Goal: Entertainment & Leisure: Consume media (video, audio)

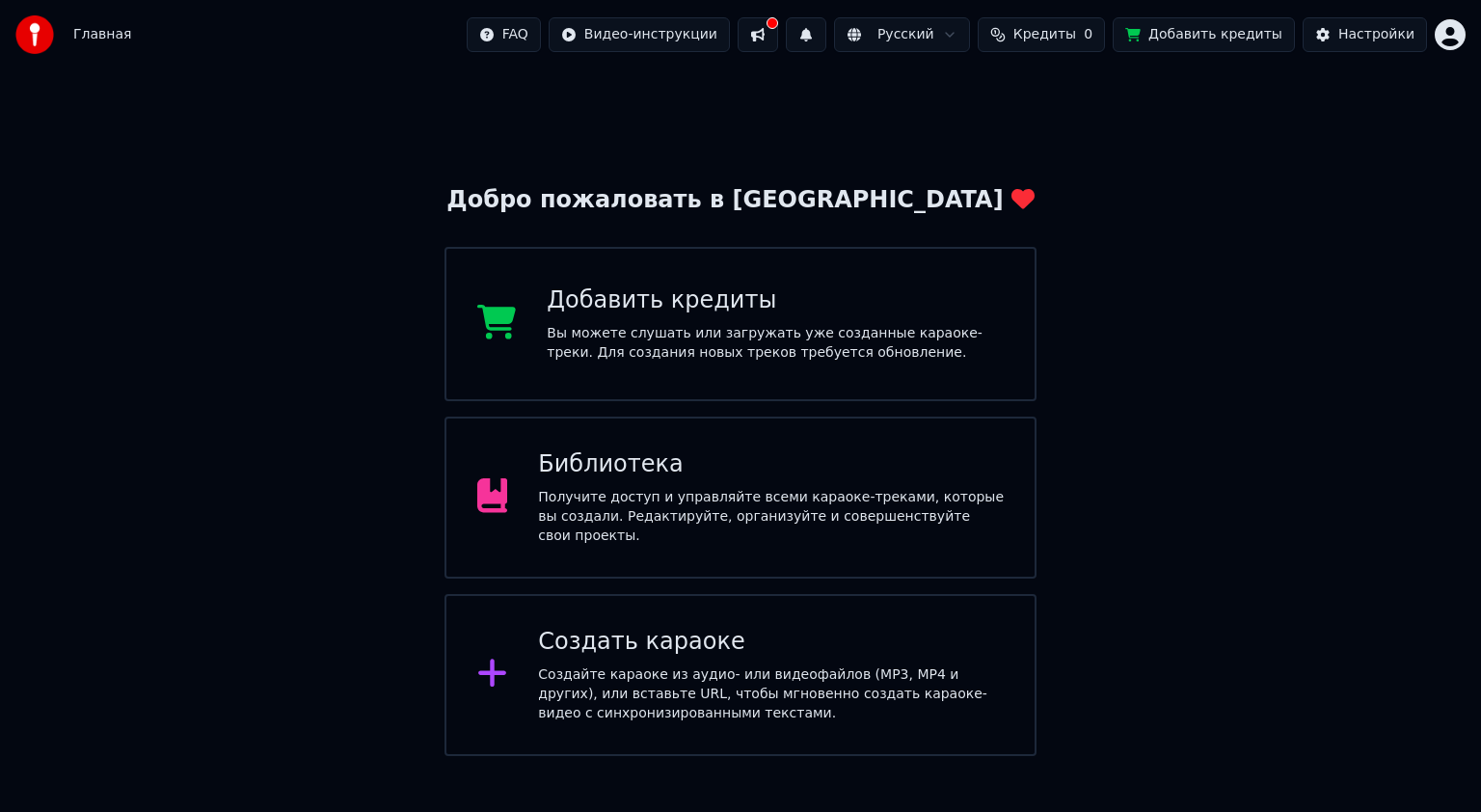
click at [665, 507] on div "Получите доступ и управляйте всеми караоке-треками, которые вы создали. Редакти…" at bounding box center [771, 517] width 466 height 58
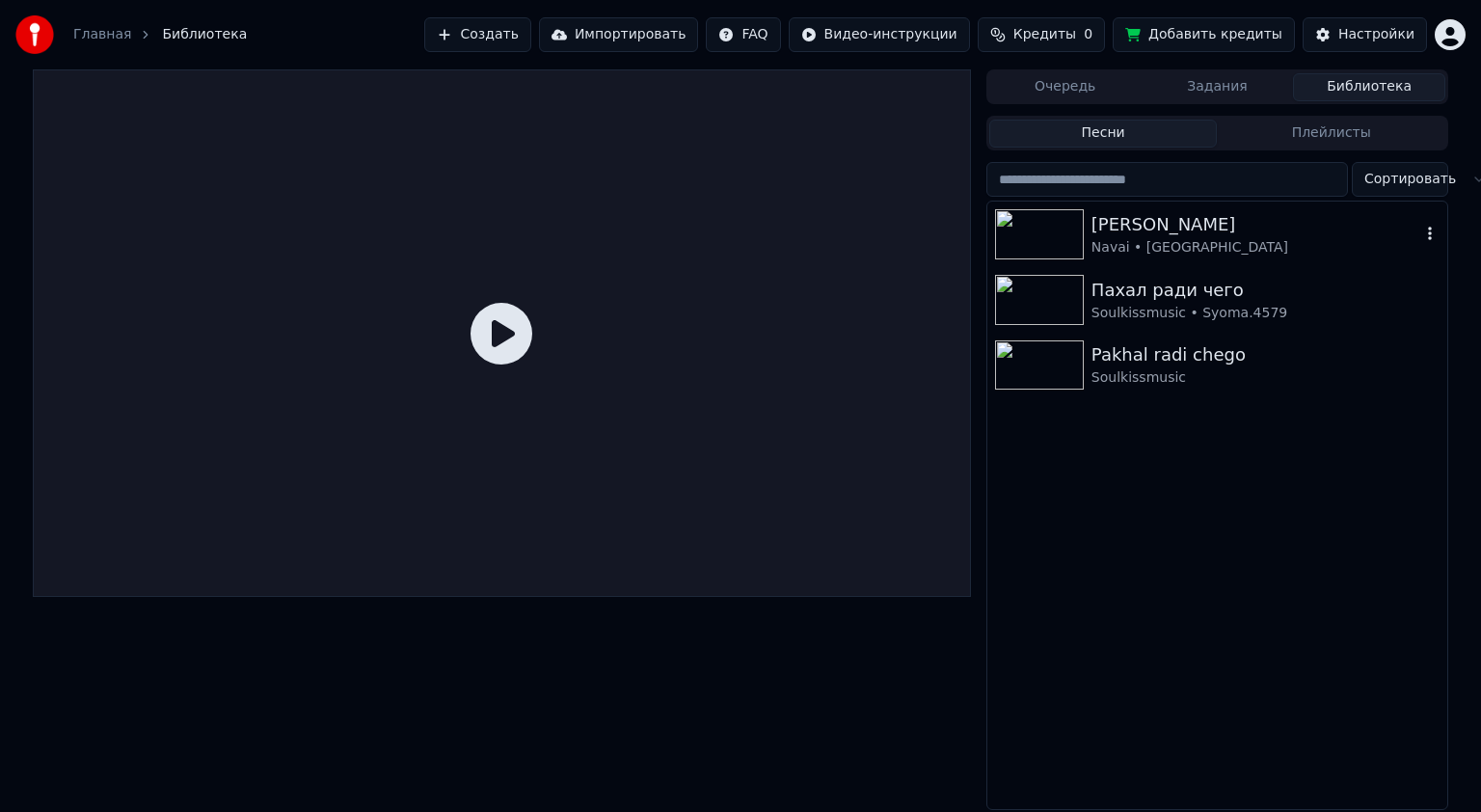
click at [1150, 250] on div "Navai • [GEOGRAPHIC_DATA]" at bounding box center [1257, 247] width 329 height 19
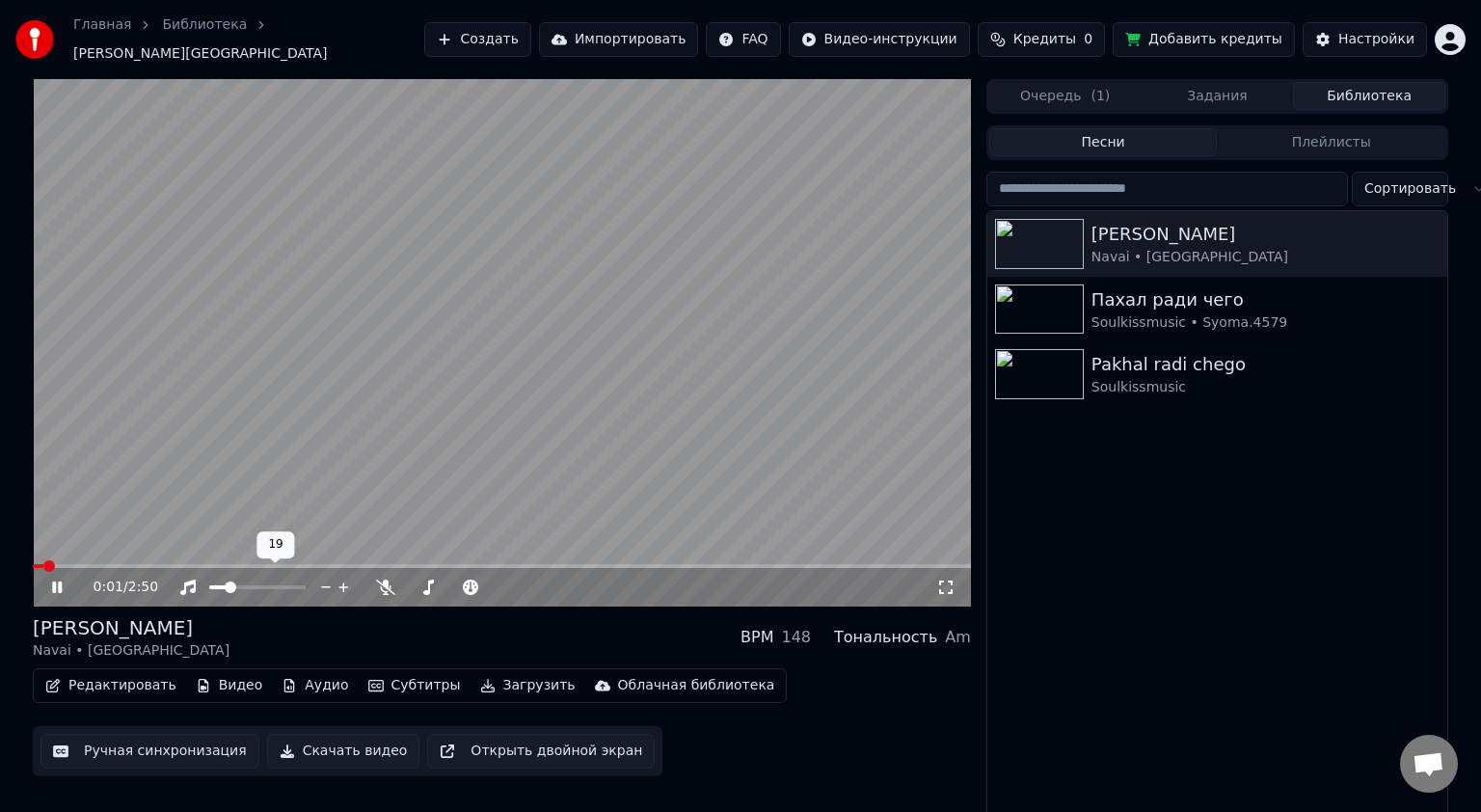
click at [227, 585] on span at bounding box center [218, 587] width 18 height 4
click at [236, 581] on span at bounding box center [231, 587] width 12 height 12
click at [33, 560] on span at bounding box center [39, 566] width 12 height 12
click at [256, 585] on span at bounding box center [257, 587] width 96 height 4
click at [252, 581] on span at bounding box center [257, 587] width 12 height 12
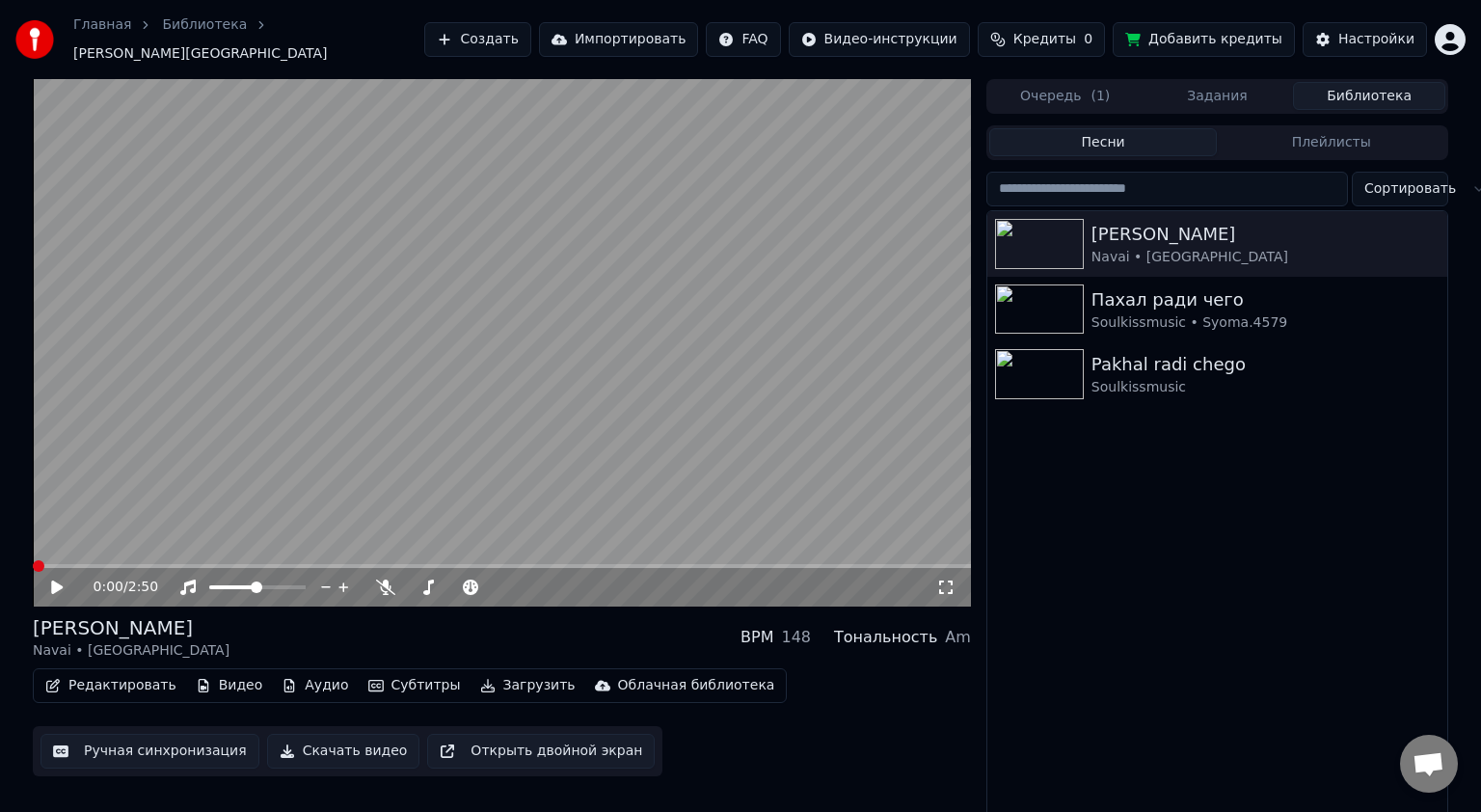
click at [598, 473] on video at bounding box center [502, 343] width 938 height 527
click at [4, 286] on div "0:45 / 2:50 [PERSON_NAME] BPM 148 Тональность Am Редактировать Видео Аудио Субт…" at bounding box center [740, 449] width 1481 height 741
click at [598, 362] on video at bounding box center [502, 343] width 938 height 527
click at [33, 560] on span at bounding box center [39, 566] width 12 height 12
click at [679, 266] on video at bounding box center [502, 343] width 938 height 527
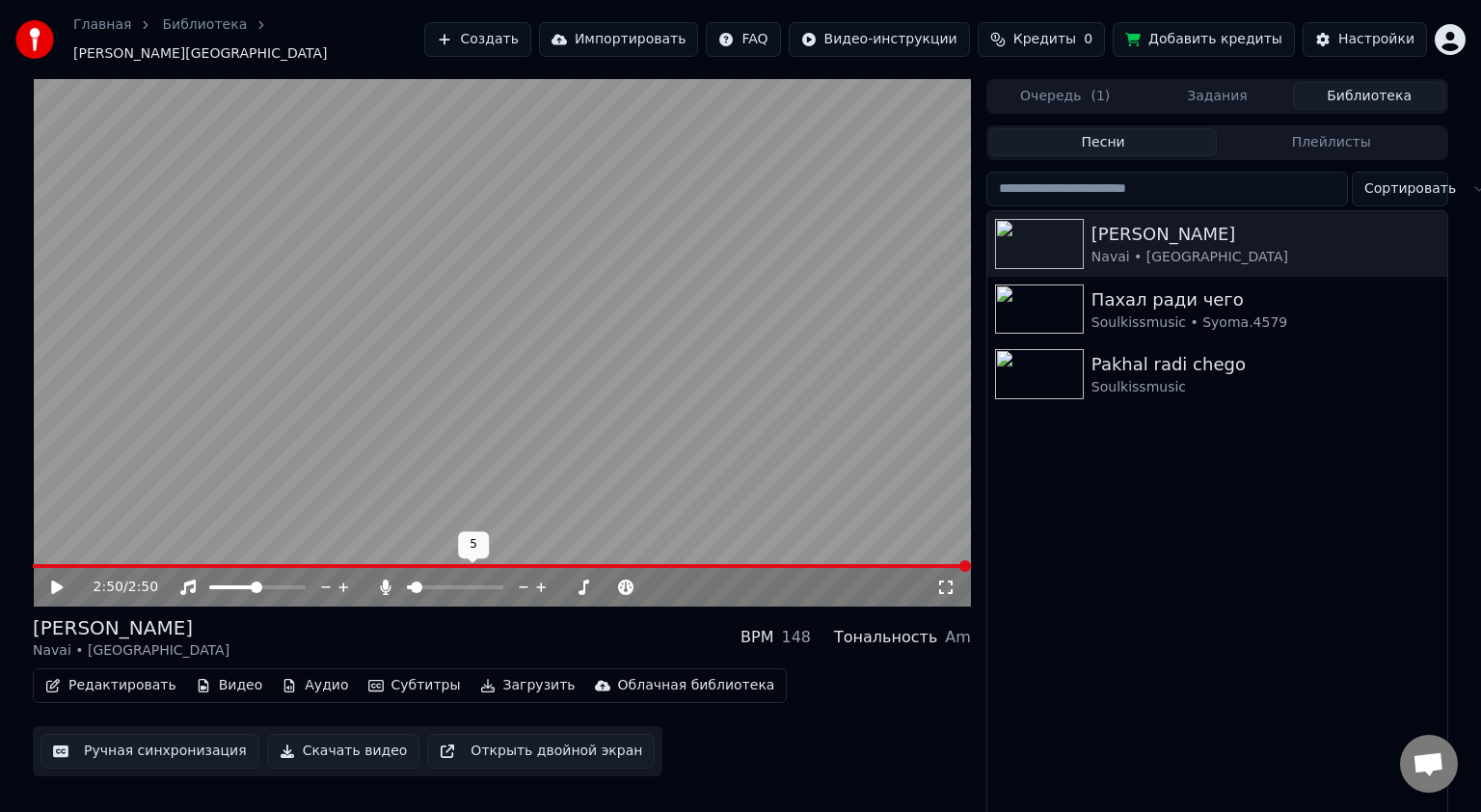
click at [411, 581] on span at bounding box center [417, 587] width 12 height 12
click at [409, 581] on span at bounding box center [415, 587] width 12 height 12
drag, startPoint x: 946, startPoint y: 577, endPoint x: 944, endPoint y: 603, distance: 26.1
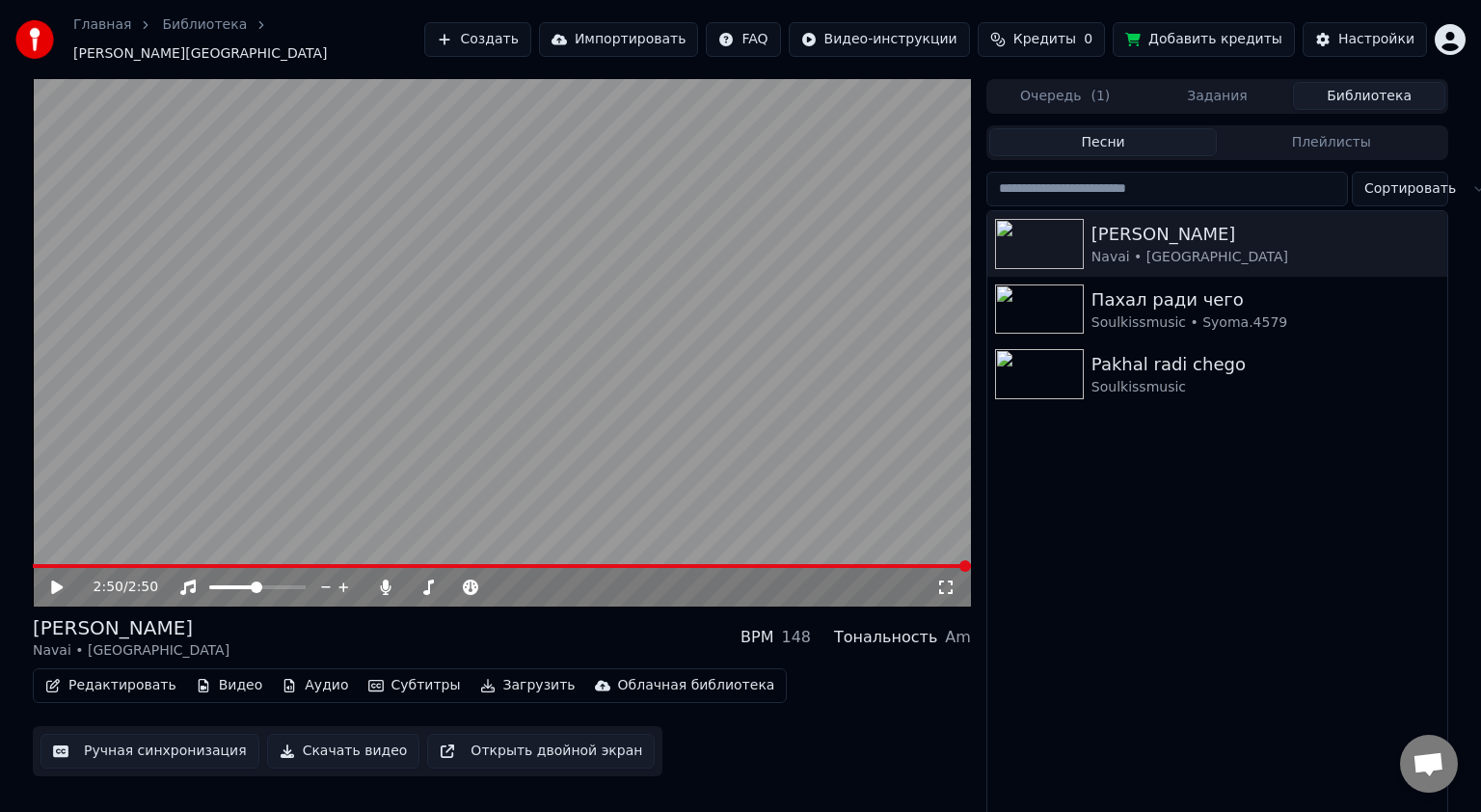
click at [945, 579] on icon at bounding box center [945, 587] width 19 height 16
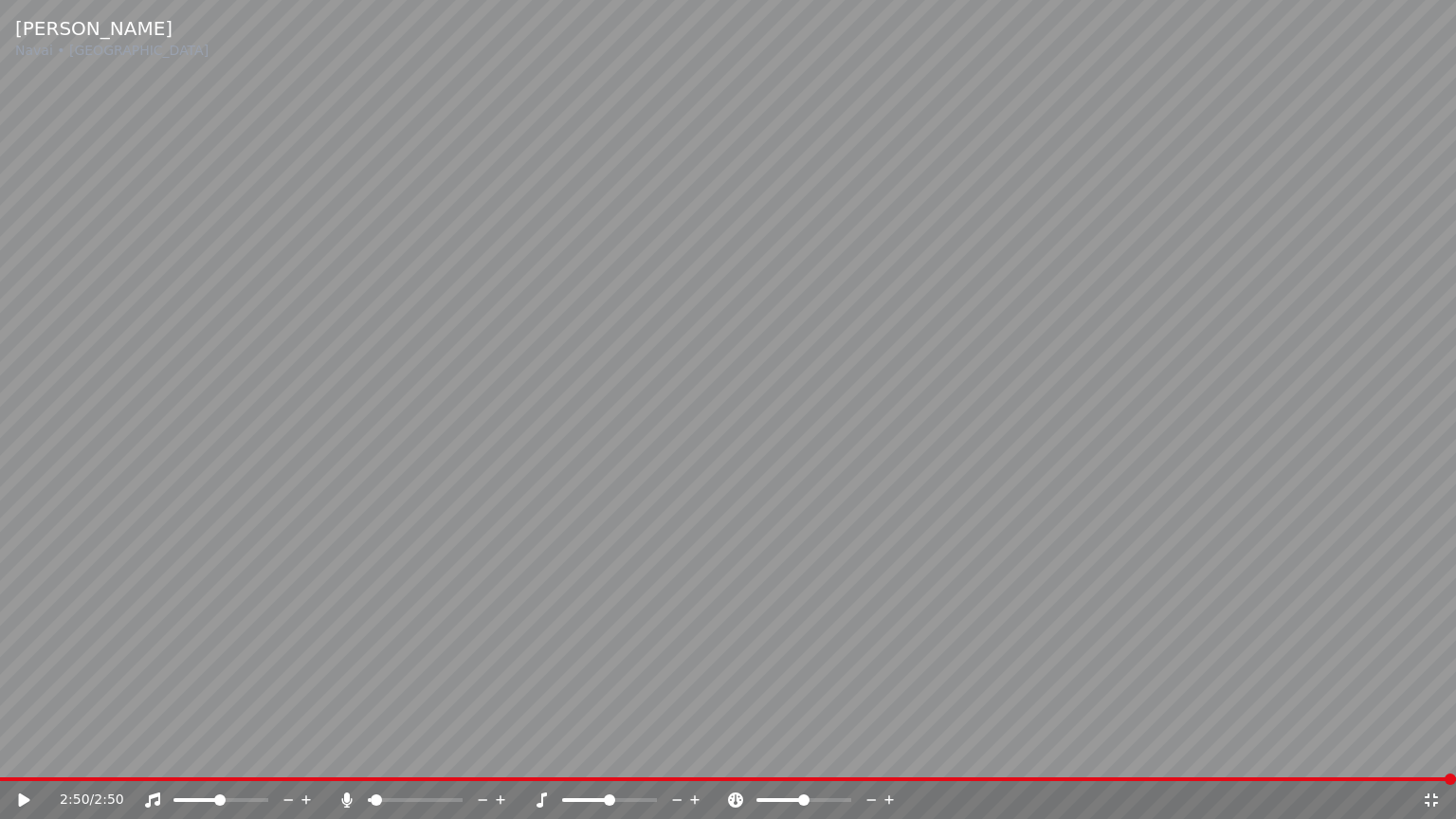
click at [285, 798] on icon at bounding box center [289, 800] width 18 height 19
click at [482, 798] on icon at bounding box center [483, 800] width 18 height 19
click at [1427, 795] on icon at bounding box center [1431, 800] width 19 height 16
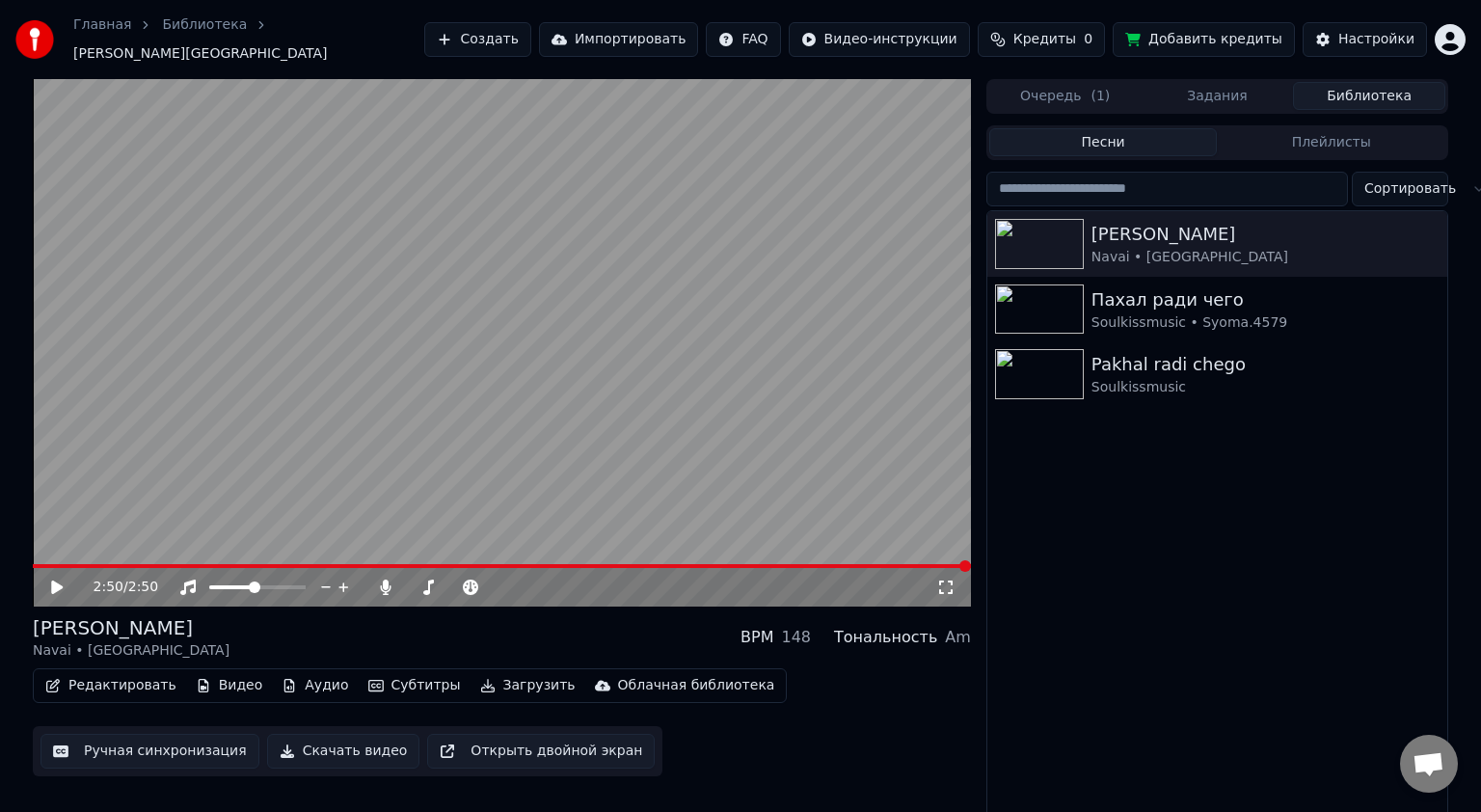
click at [180, 564] on span at bounding box center [502, 566] width 938 height 4
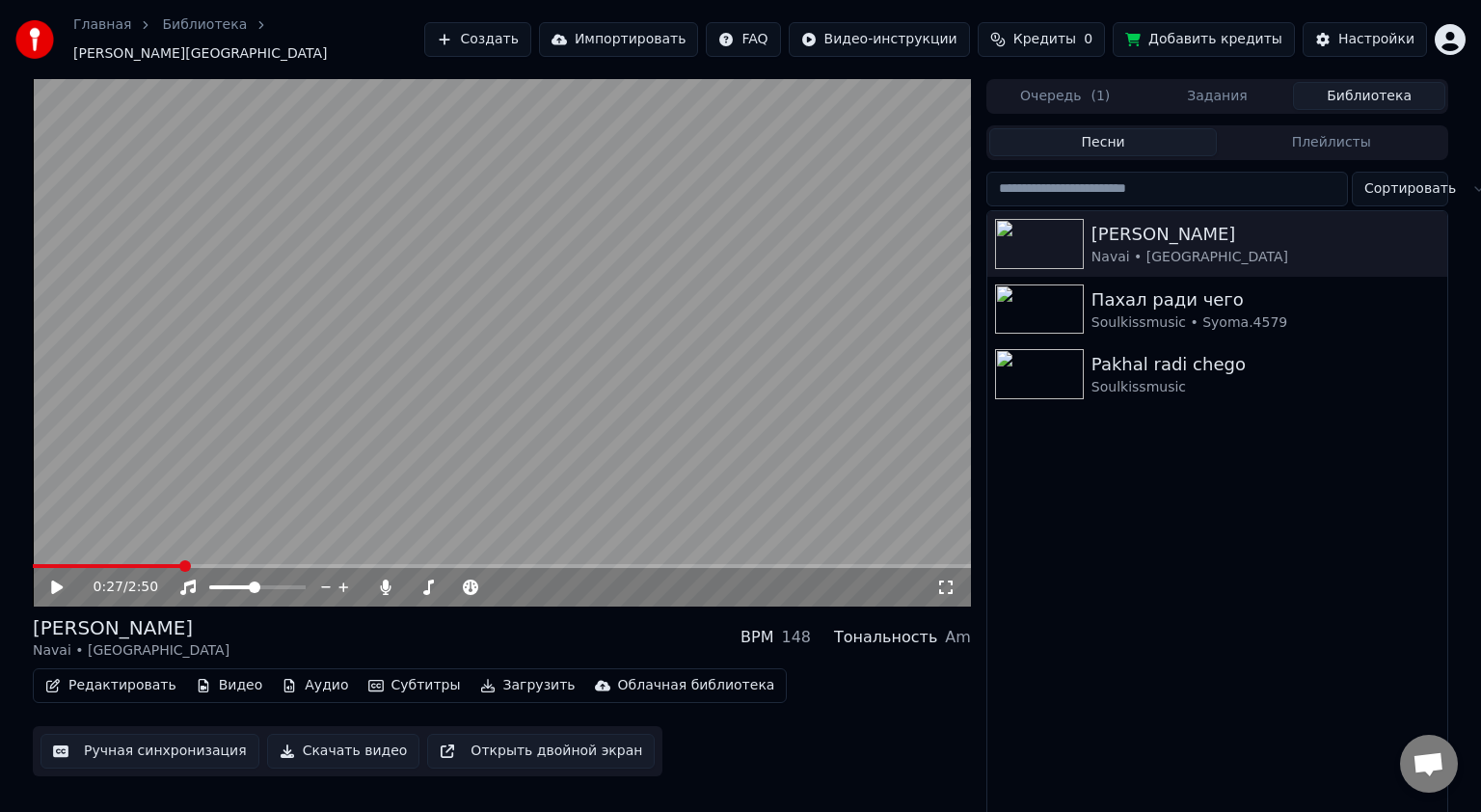
click at [52, 585] on icon at bounding box center [71, 587] width 46 height 16
click at [604, 365] on video at bounding box center [502, 343] width 938 height 527
click at [33, 572] on span at bounding box center [39, 566] width 12 height 12
click at [351, 465] on video at bounding box center [502, 343] width 938 height 527
